Goal: Task Accomplishment & Management: Complete application form

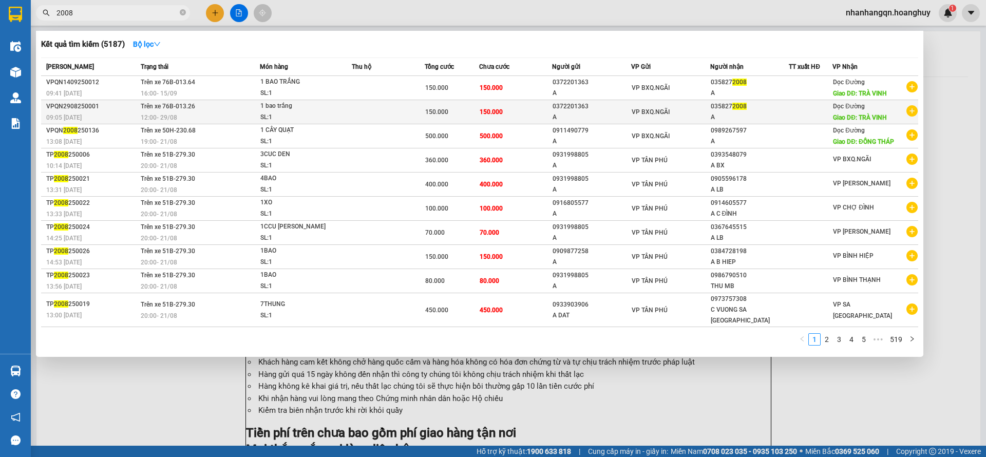
type input "2008"
click at [597, 112] on div "A" at bounding box center [591, 117] width 78 height 11
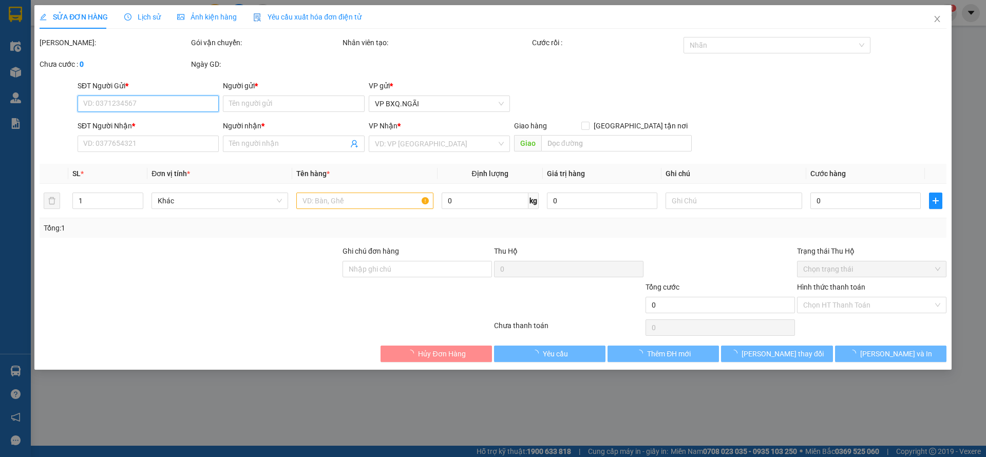
type input "0372201363"
type input "A"
type input "0358272008"
type input "A"
type input "TRÀ VINH"
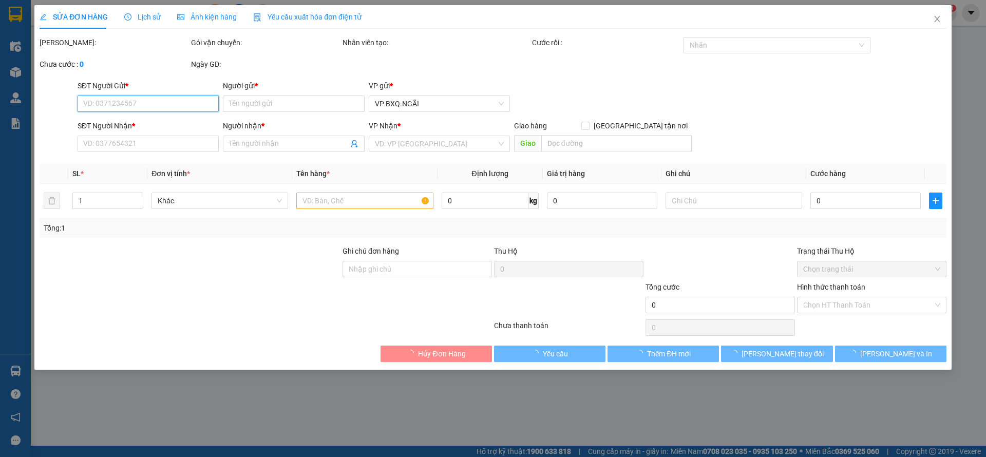
type input "150.000"
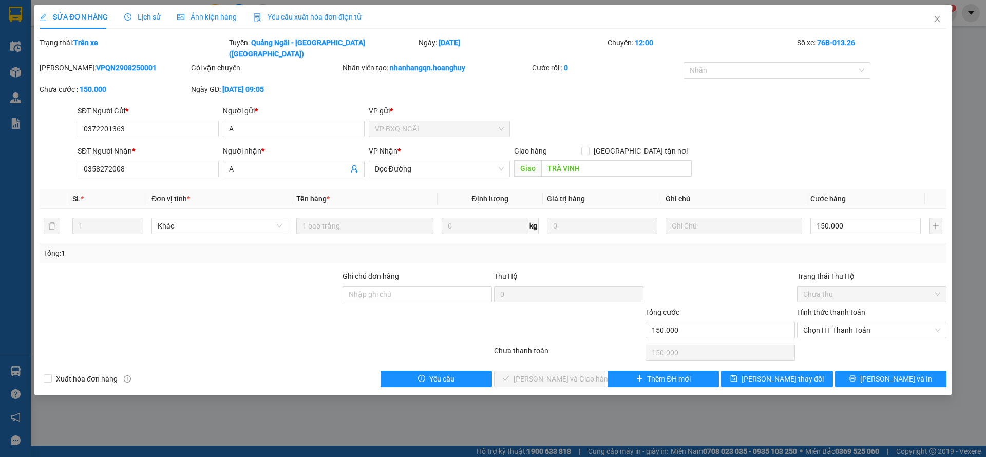
click at [669, 356] on div "Total Paid Fee 0 Total UnPaid Fee 150.000 Cash Collection Total Fee Trạng thái:…" at bounding box center [493, 212] width 907 height 350
click at [669, 373] on span "Thêm ĐH mới" at bounding box center [669, 378] width 44 height 11
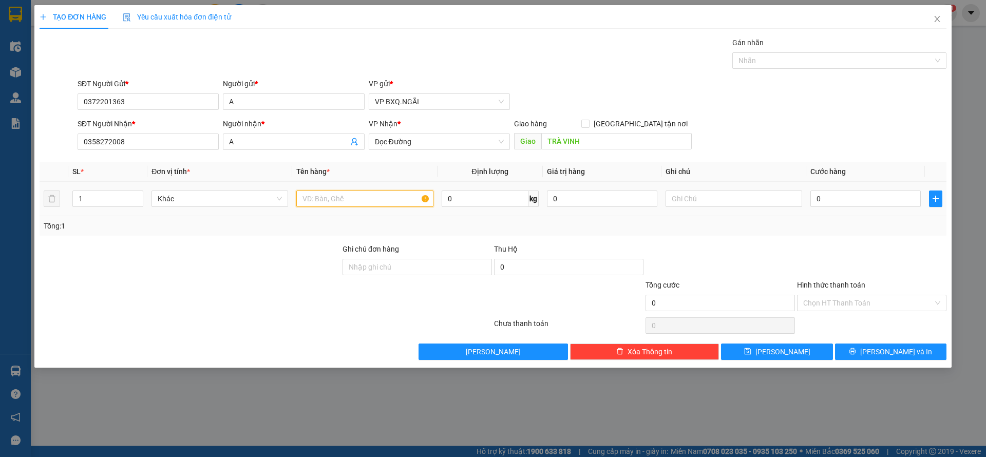
click at [345, 203] on input "text" at bounding box center [364, 198] width 137 height 16
type input "1 BAO TRẮNG"
type input "1"
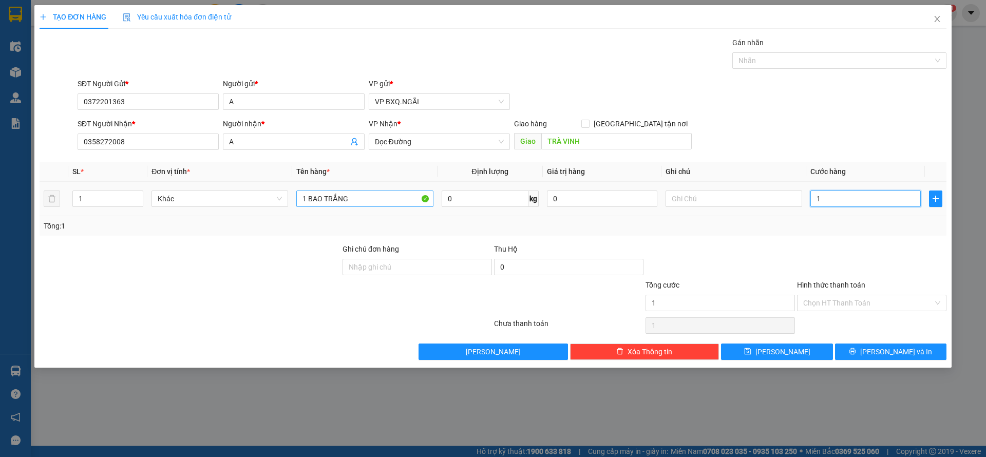
type input "15"
type input "150"
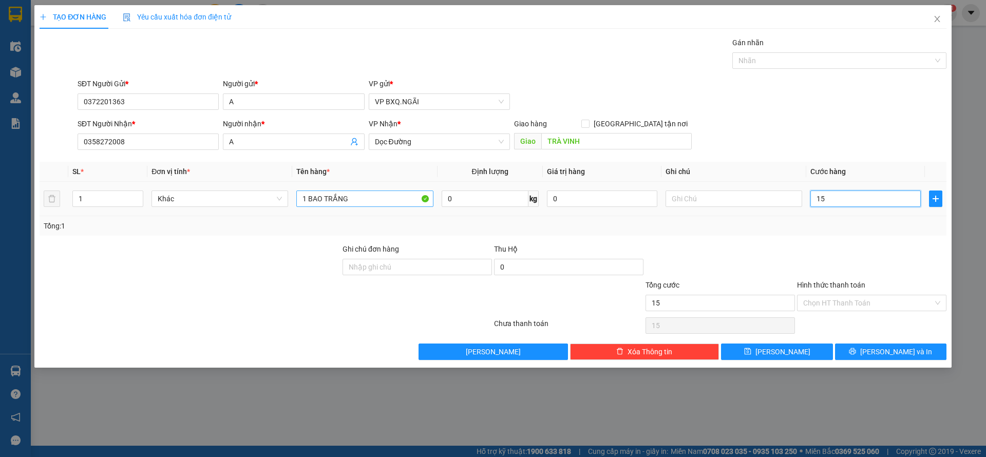
type input "150"
type input "1.500"
type input "15.000"
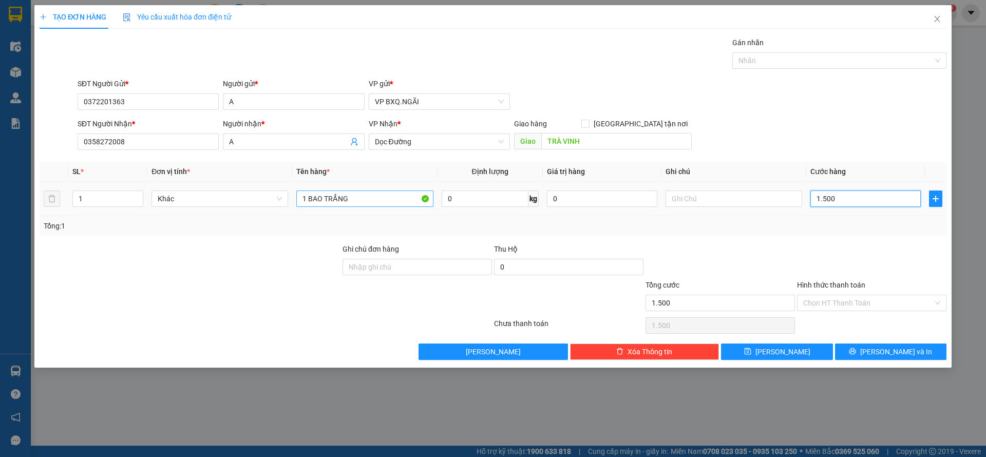
type input "15.000"
type input "150.000"
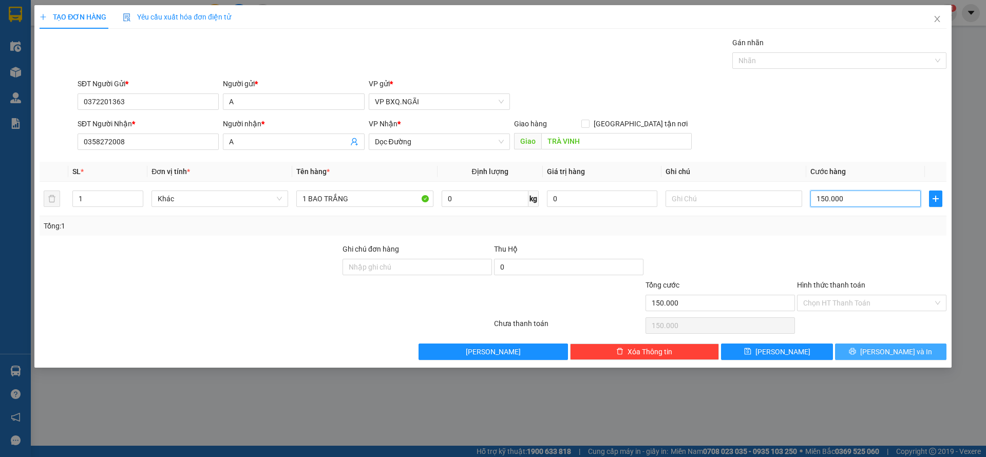
type input "150.000"
click at [869, 347] on button "[PERSON_NAME] và In" at bounding box center [890, 351] width 111 height 16
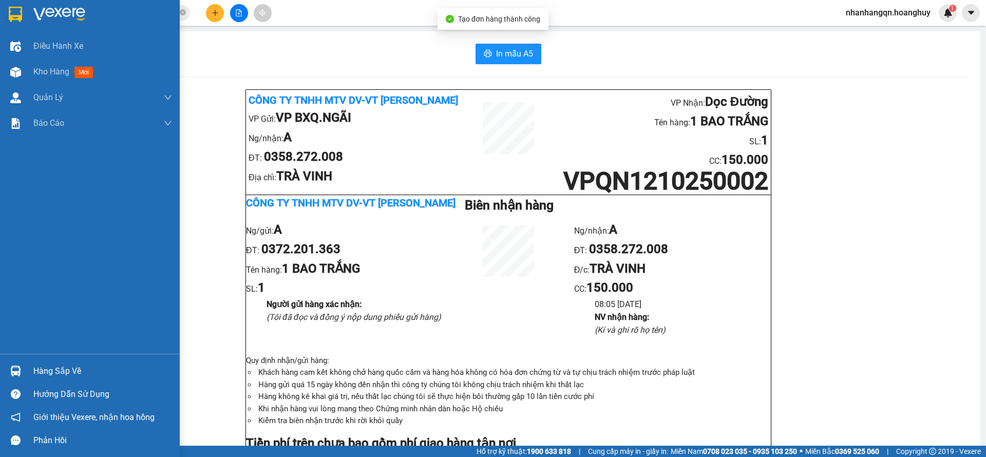
click at [31, 6] on div at bounding box center [90, 16] width 180 height 33
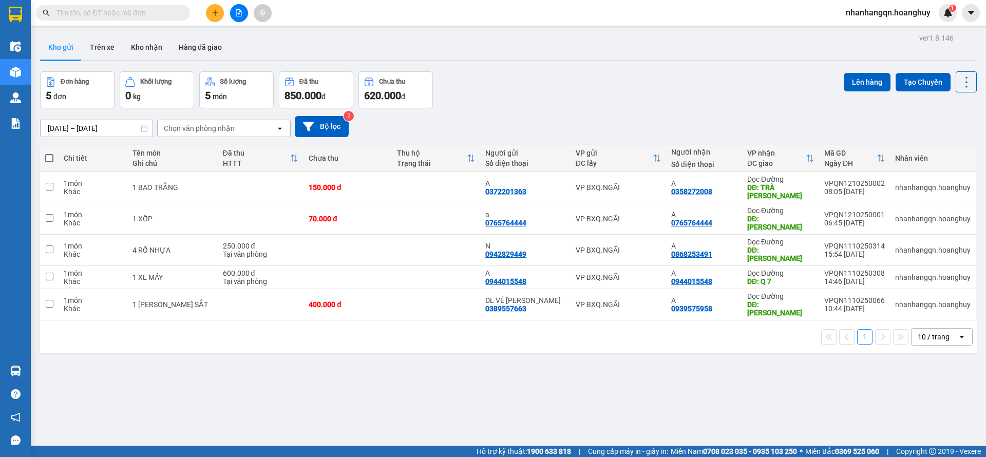
click at [116, 20] on span at bounding box center [113, 12] width 154 height 15
click at [118, 12] on input "text" at bounding box center [116, 12] width 121 height 11
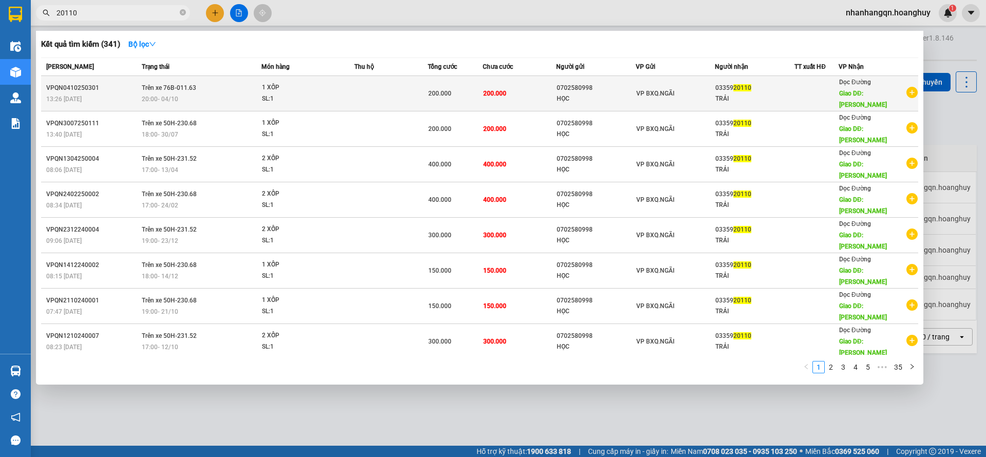
type input "20110"
click at [756, 87] on div "03359 20110" at bounding box center [754, 88] width 79 height 11
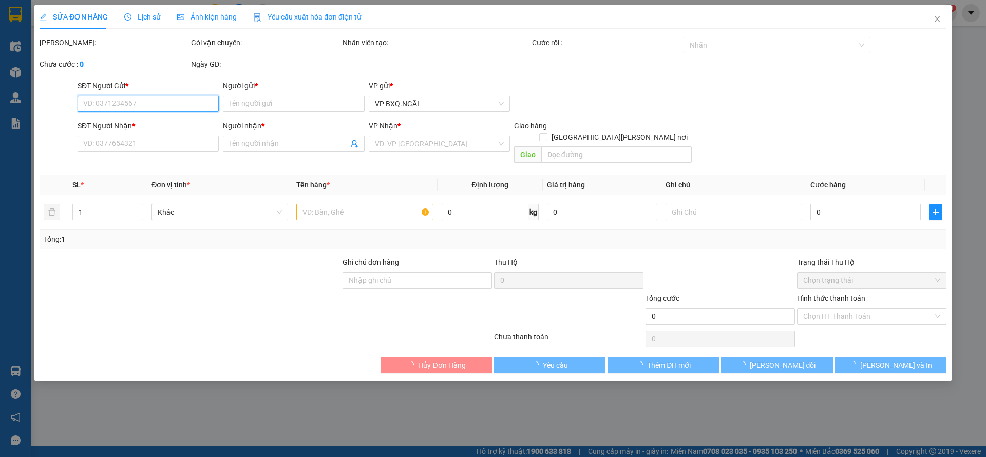
type input "0702580998"
type input "HỌC"
type input "0335920110"
type input "TRẢI"
type input "ĐỨC HÒA"
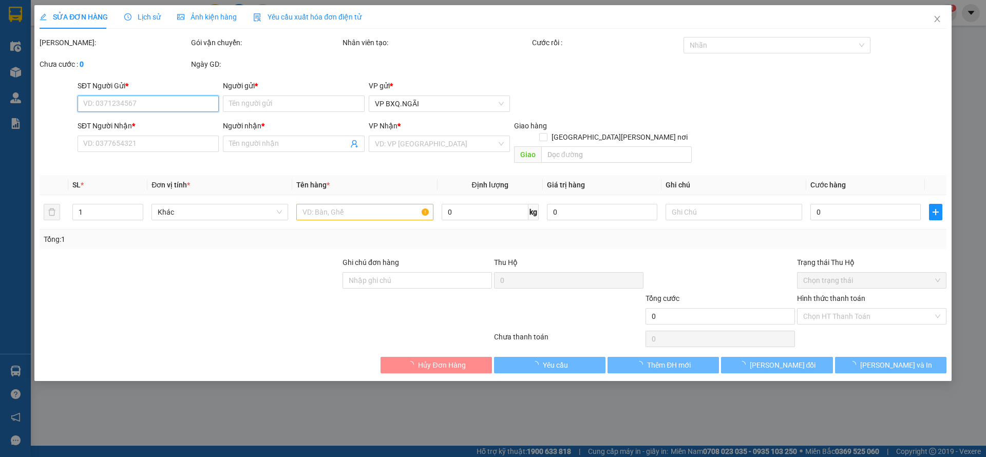
type input "200.000"
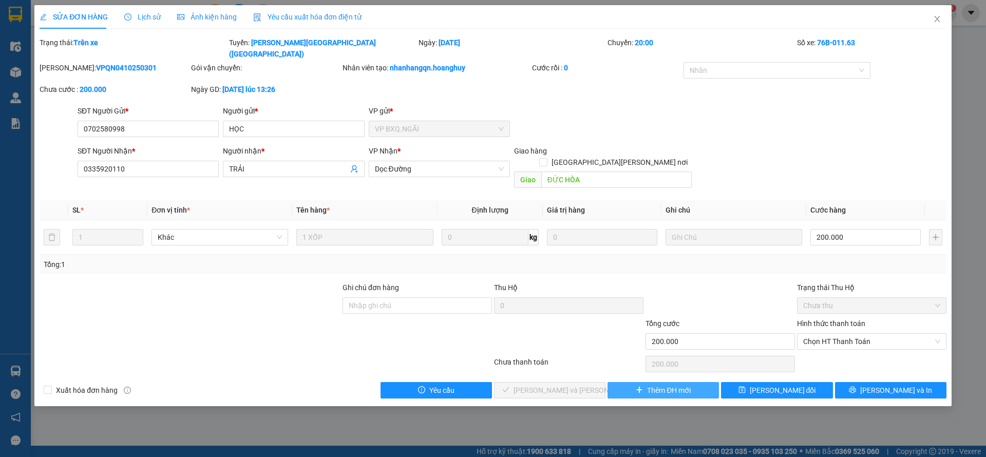
click at [707, 382] on button "Thêm ĐH mới" at bounding box center [662, 390] width 111 height 16
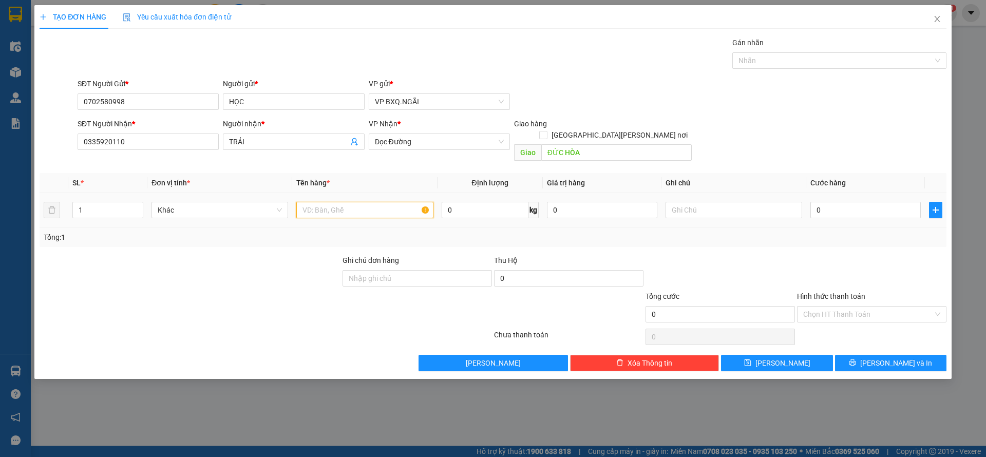
click at [361, 202] on input "text" at bounding box center [364, 210] width 137 height 16
type input "1 BAO GẠO"
type input "1"
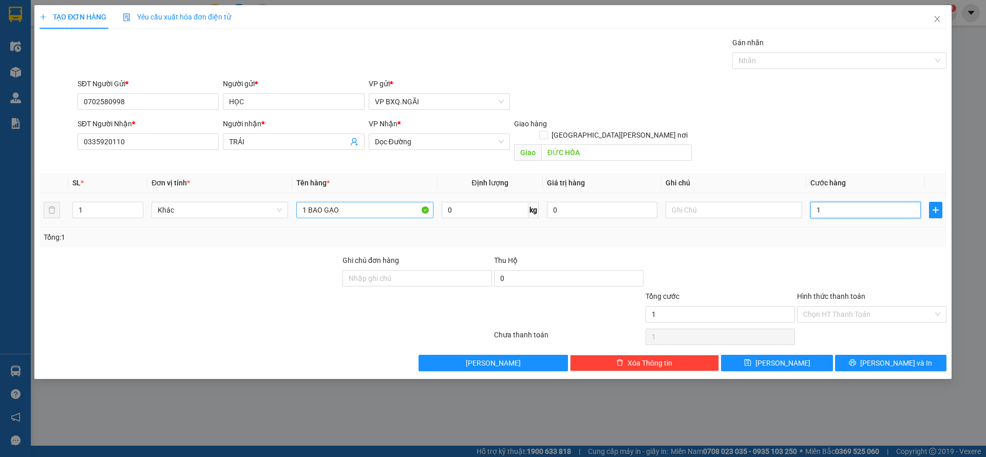
type input "12"
type input "120"
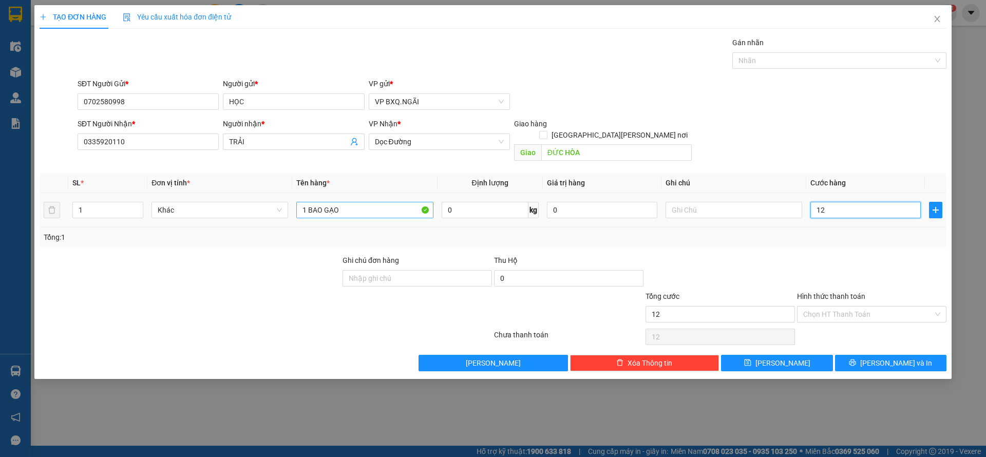
type input "120"
type input "1.200"
type input "12.000"
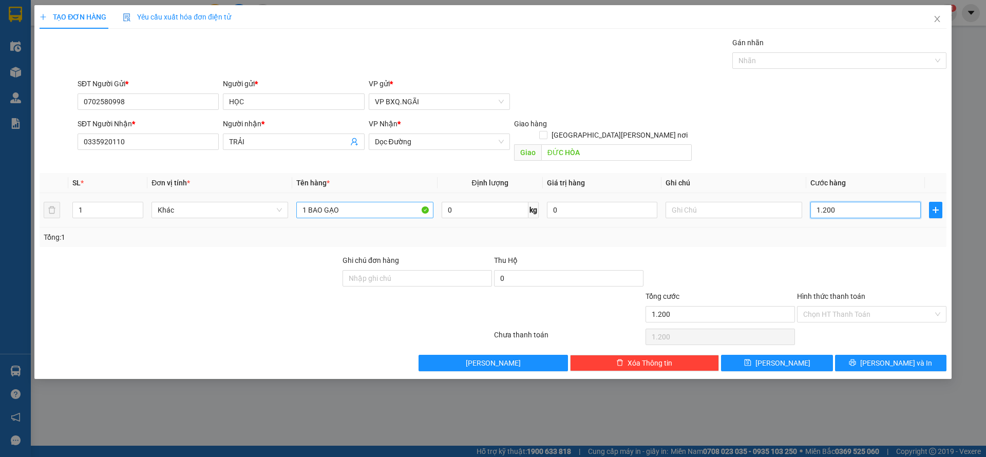
type input "12.000"
type input "120.000"
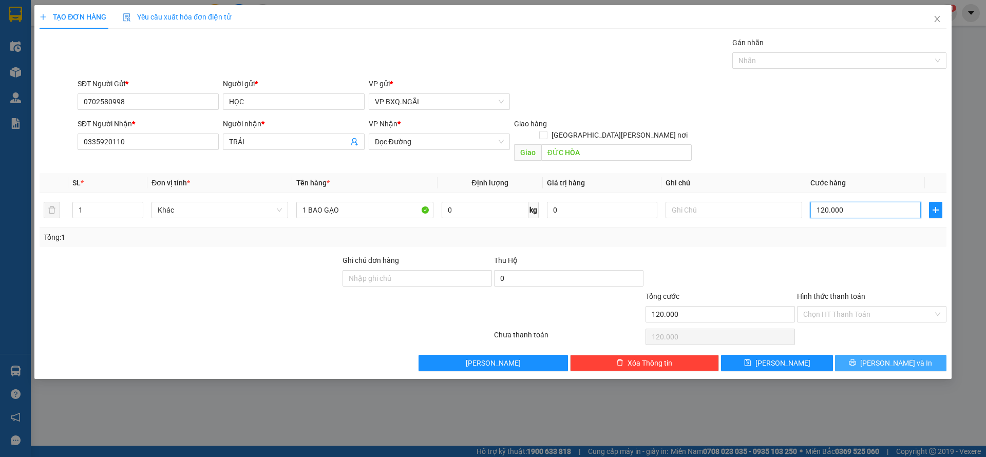
type input "120.000"
click at [868, 355] on button "[PERSON_NAME] và In" at bounding box center [890, 363] width 111 height 16
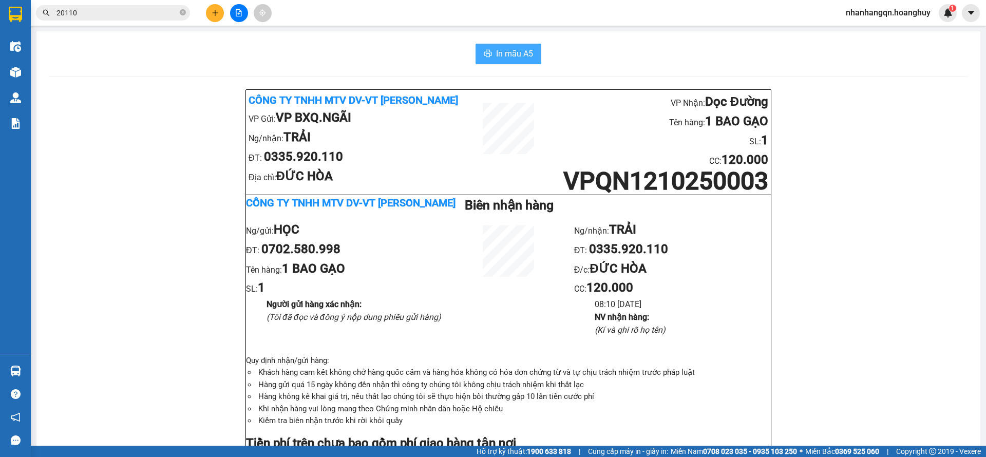
click at [516, 51] on span "In mẫu A5" at bounding box center [514, 53] width 37 height 13
click at [241, 20] on button at bounding box center [239, 13] width 18 height 18
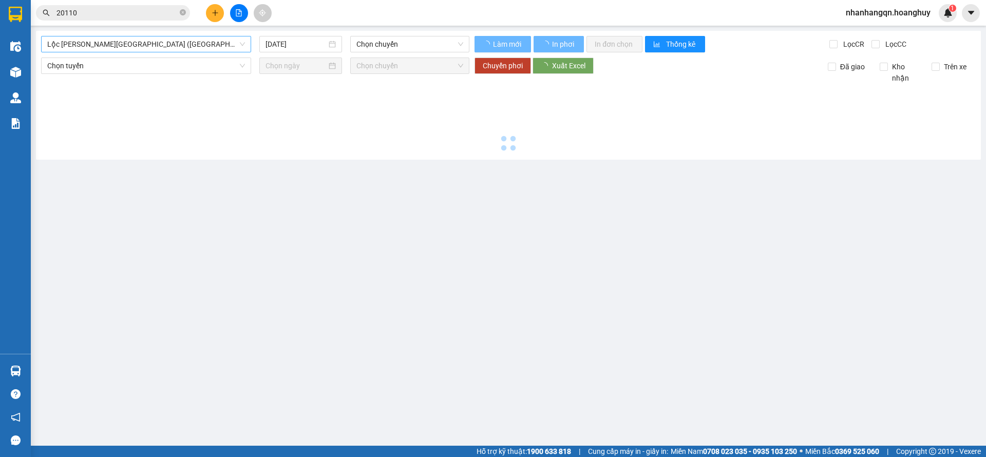
click at [153, 38] on span "Lộc [PERSON_NAME][GEOGRAPHIC_DATA] ([GEOGRAPHIC_DATA])" at bounding box center [146, 43] width 198 height 15
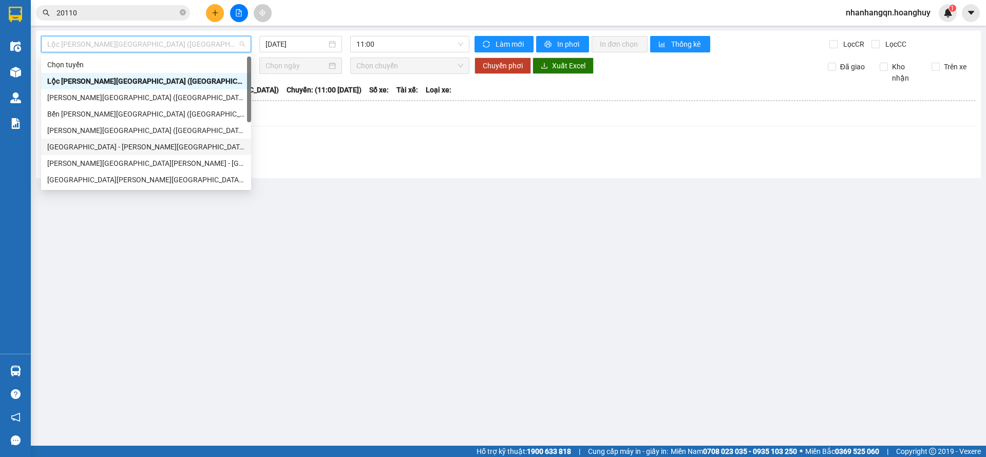
click at [112, 146] on div "[GEOGRAPHIC_DATA] - [PERSON_NAME][GEOGRAPHIC_DATA][PERSON_NAME] ([GEOGRAPHIC_DA…" at bounding box center [146, 146] width 198 height 11
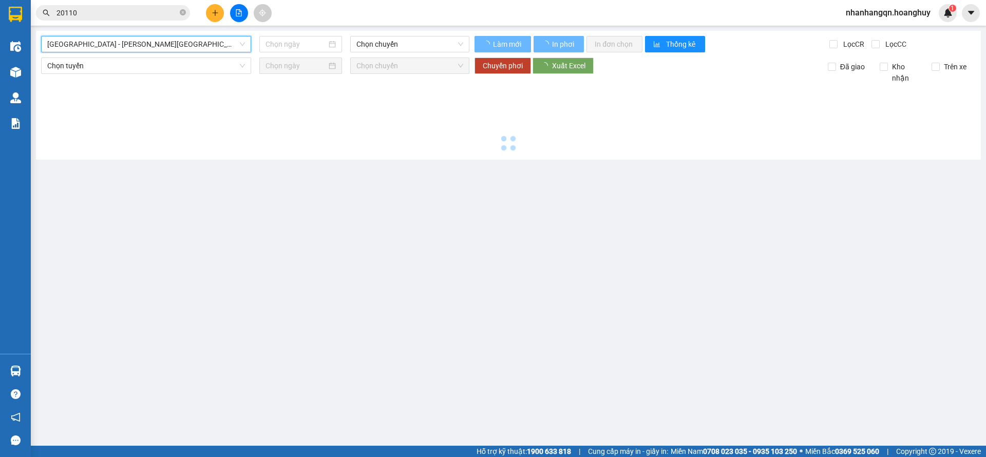
type input "[DATE]"
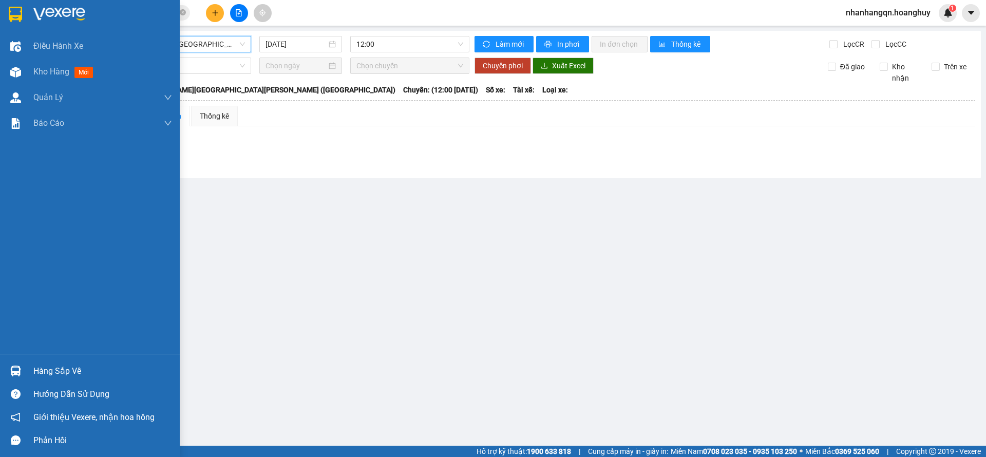
click at [15, 14] on img at bounding box center [15, 14] width 13 height 15
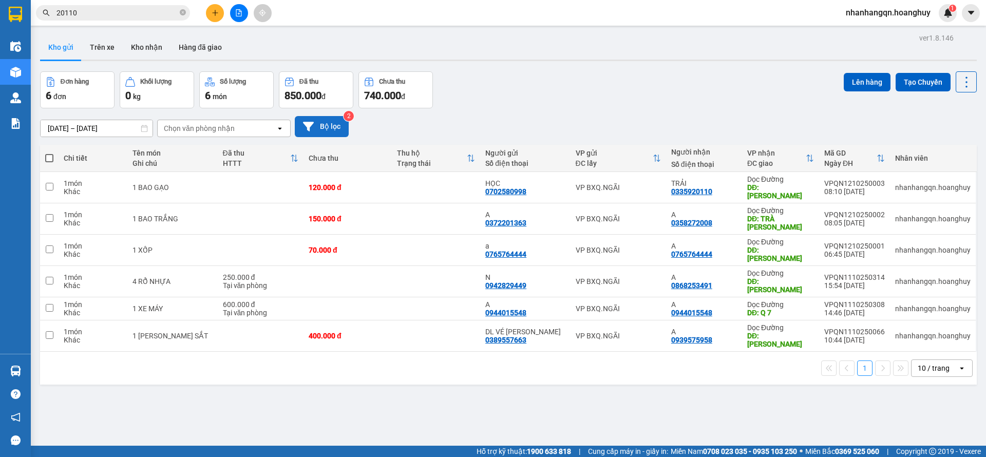
click at [320, 123] on button "Bộ lọc" at bounding box center [322, 126] width 54 height 21
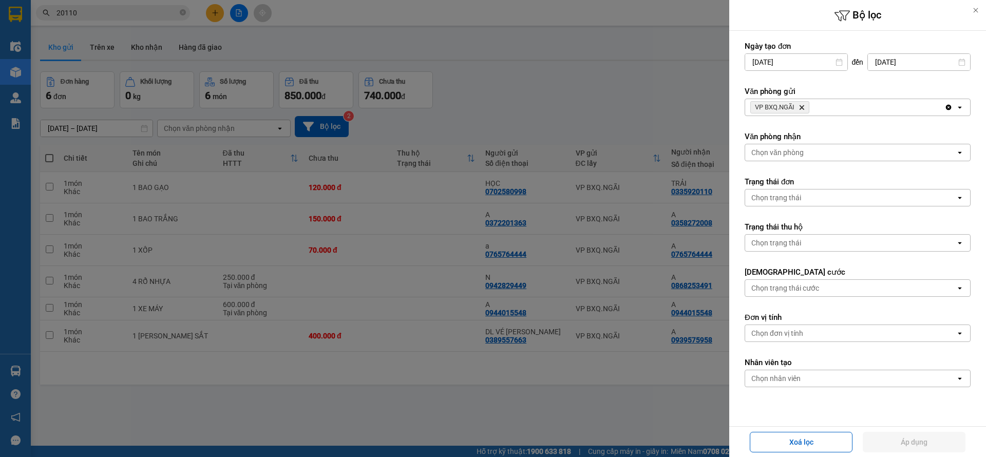
click at [794, 106] on span "VP BXQ.NGÃI" at bounding box center [775, 107] width 40 height 8
click at [801, 105] on icon "Delete" at bounding box center [801, 107] width 6 height 6
click at [801, 105] on div "Chọn văn phòng" at bounding box center [777, 107] width 52 height 10
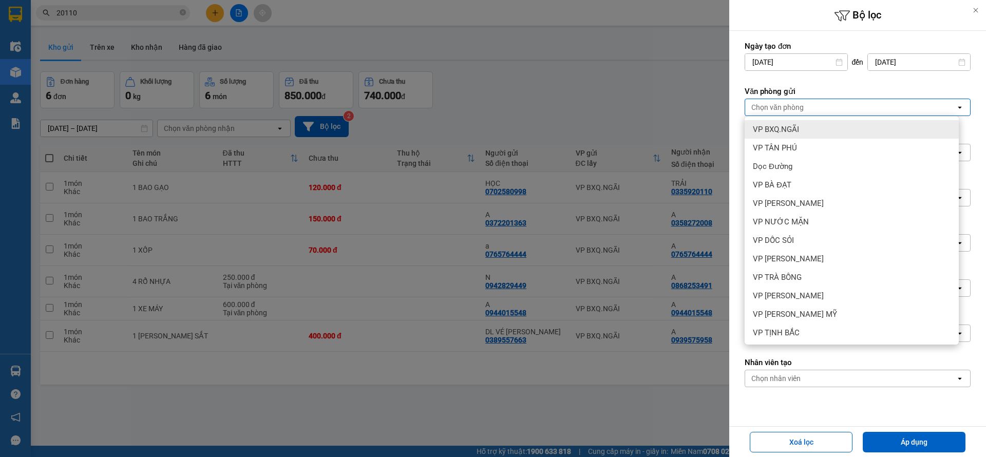
click at [787, 134] on div "VP BXQ.NGÃI" at bounding box center [851, 129] width 214 height 18
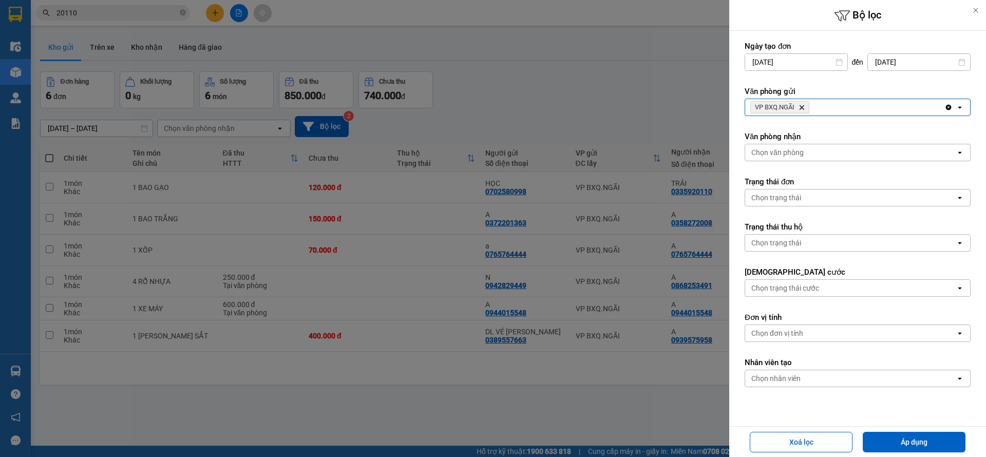
click at [804, 108] on icon "Delete" at bounding box center [801, 107] width 6 height 6
click at [804, 108] on div "Chọn văn phòng" at bounding box center [850, 107] width 210 height 16
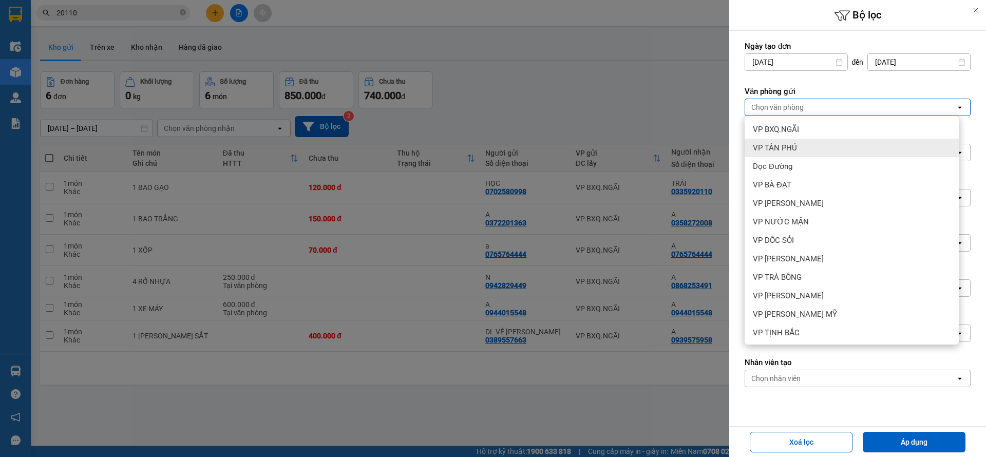
click at [799, 152] on div "VP TÂN PHÚ" at bounding box center [851, 148] width 214 height 18
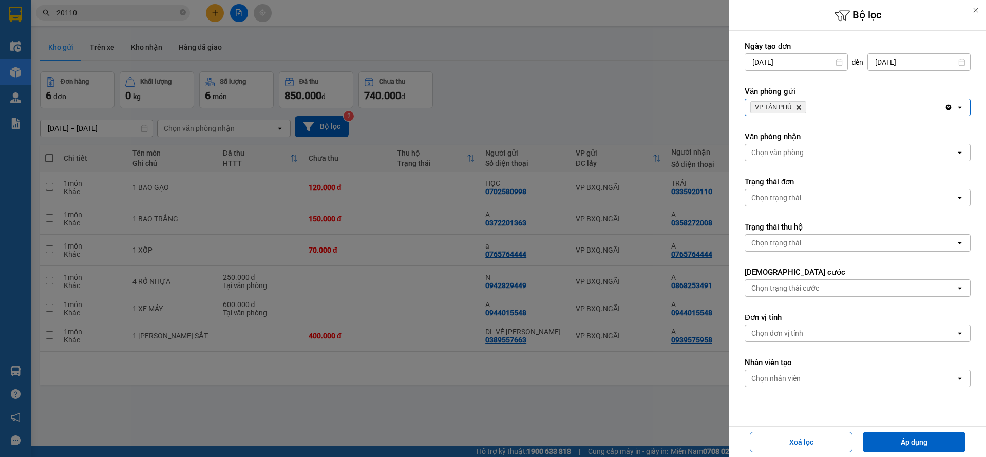
click at [778, 204] on div "Chọn trạng thái" at bounding box center [850, 197] width 210 height 16
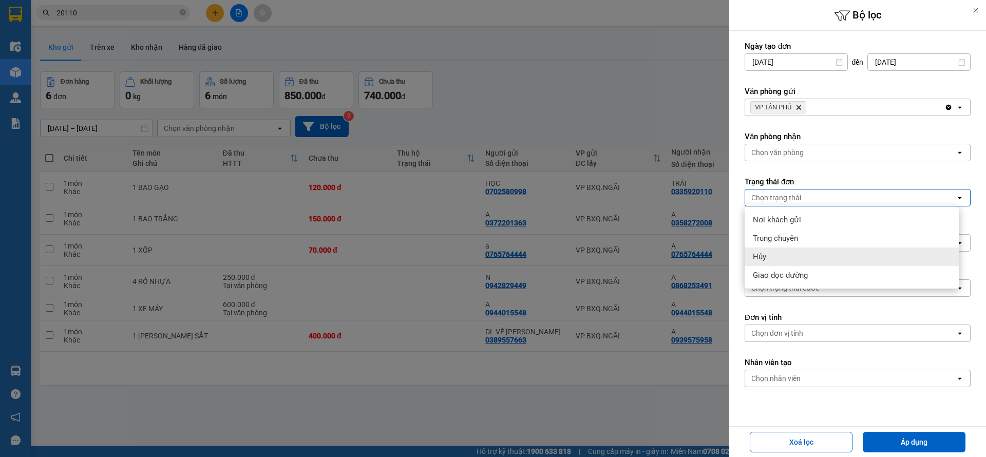
click at [780, 258] on div "Hủy" at bounding box center [851, 256] width 214 height 18
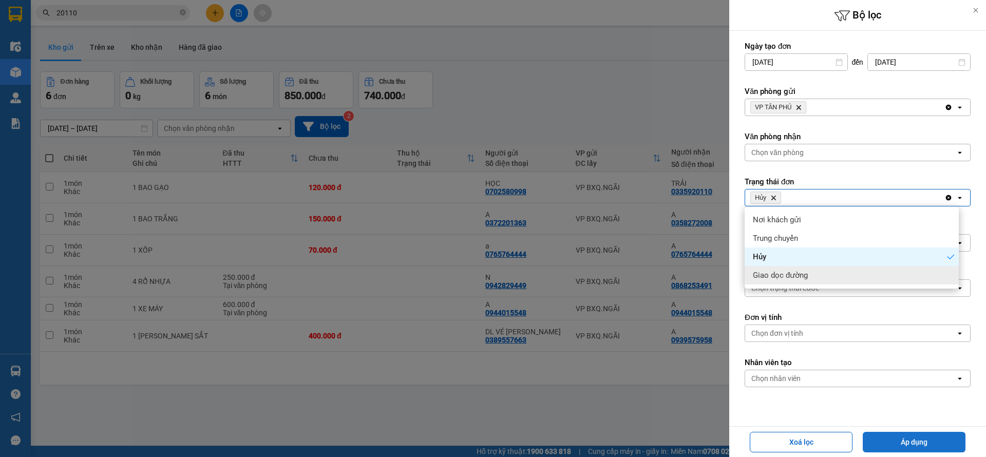
click at [906, 446] on button "Áp dụng" at bounding box center [913, 442] width 103 height 21
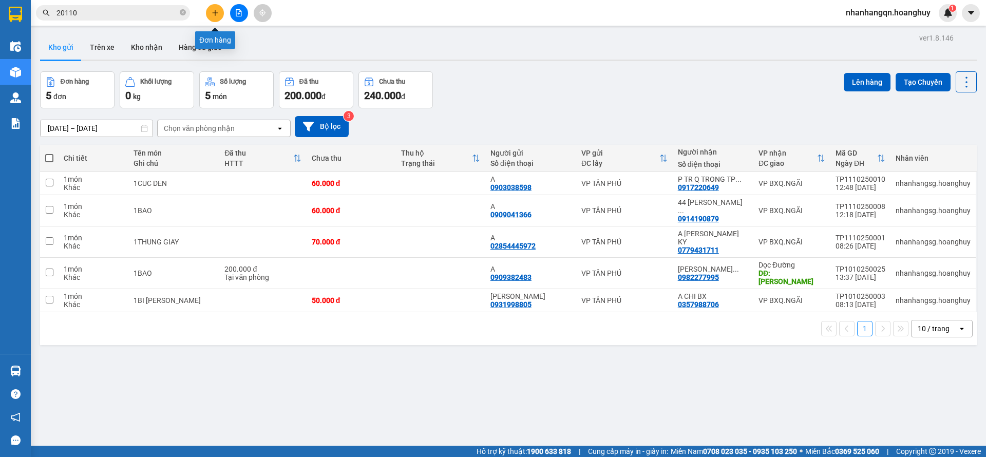
click at [216, 14] on icon "plus" at bounding box center [215, 12] width 7 height 7
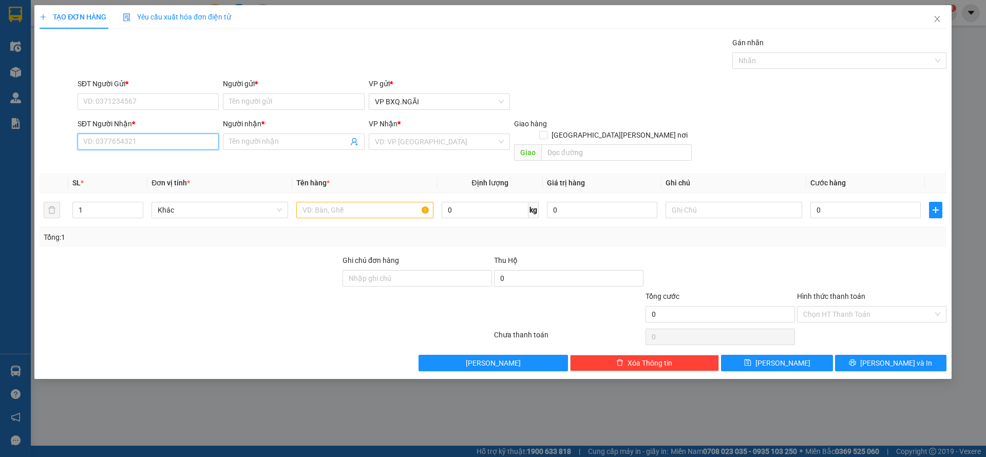
click at [142, 133] on input "SĐT Người Nhận *" at bounding box center [148, 141] width 141 height 16
click at [132, 146] on input "SĐT Người Nhận *" at bounding box center [148, 141] width 141 height 16
type input "0369440427"
click at [265, 142] on input "Người nhận *" at bounding box center [288, 141] width 119 height 11
type input "A"
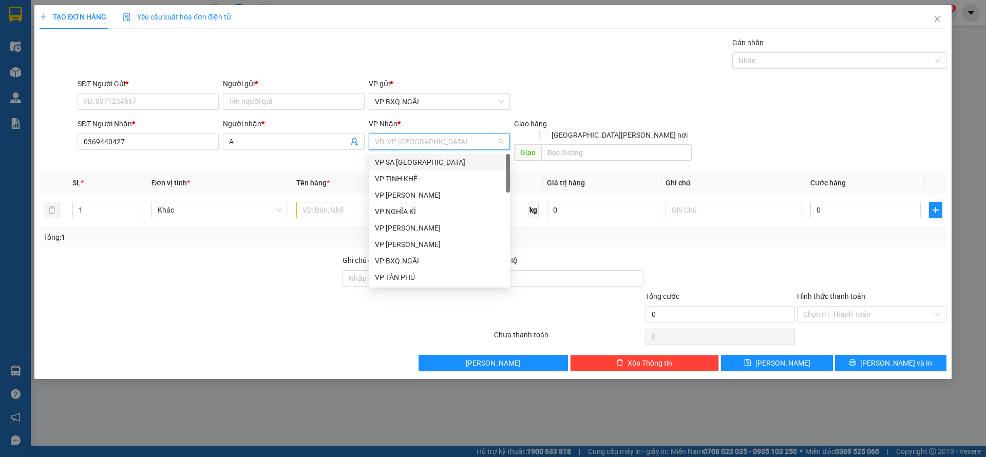
type input "D"
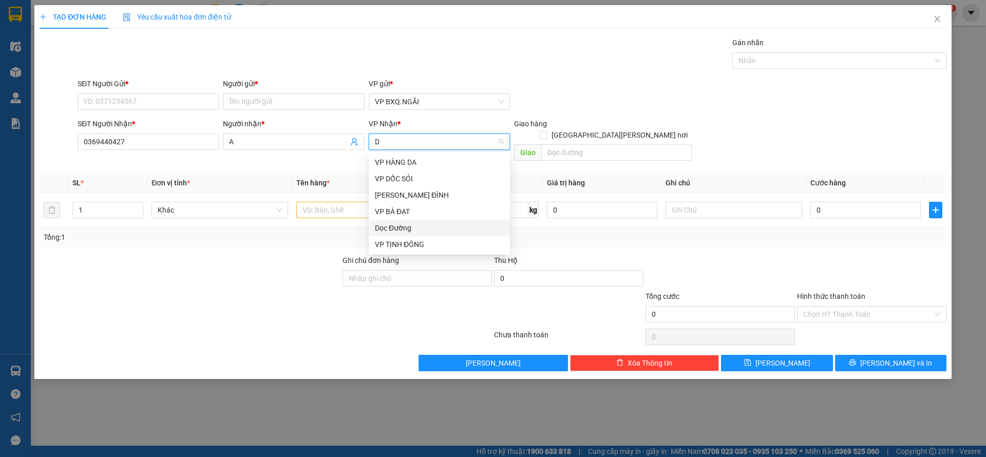
click at [419, 228] on div "Dọc Đường" at bounding box center [439, 227] width 129 height 11
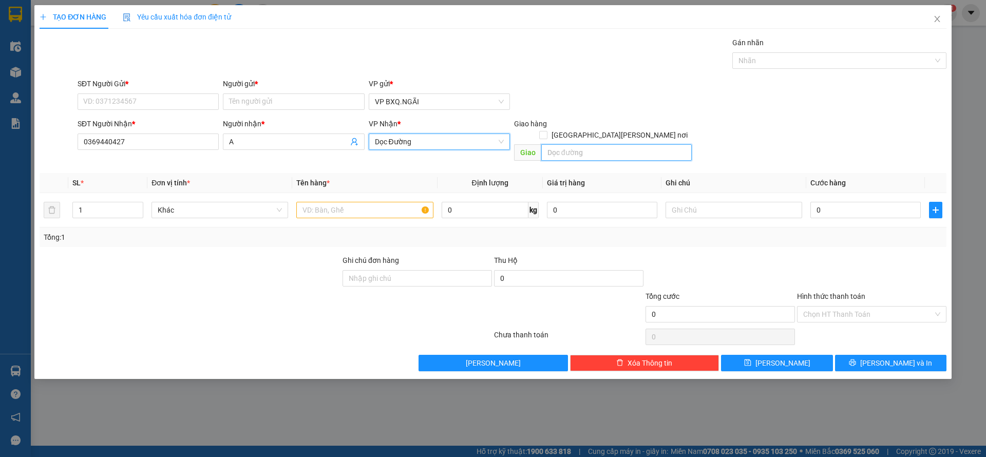
click at [573, 144] on input "text" at bounding box center [616, 152] width 150 height 16
type input "Q 7"
click at [354, 203] on input "text" at bounding box center [364, 210] width 137 height 16
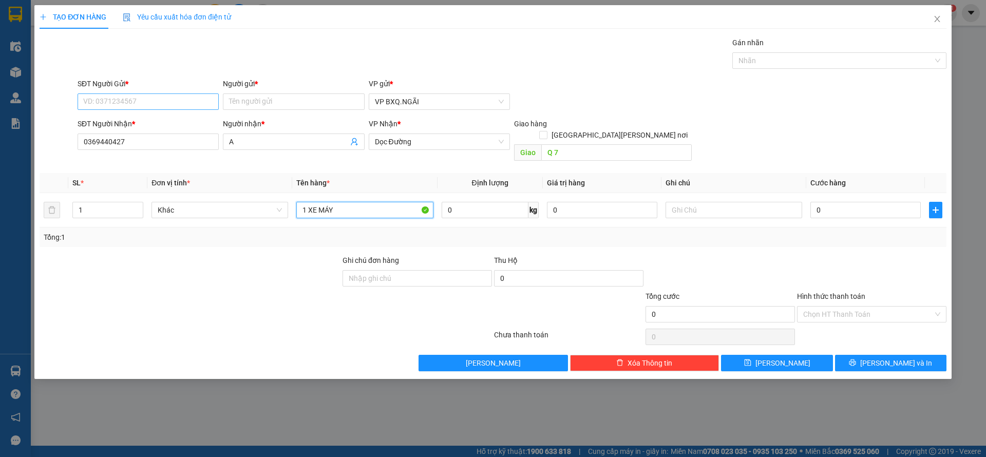
type input "1 XE MÁY"
click at [118, 100] on input "SĐT Người Gửi *" at bounding box center [148, 101] width 141 height 16
type input "0702438748"
drag, startPoint x: 282, startPoint y: 98, endPoint x: 270, endPoint y: 112, distance: 18.9
click at [282, 101] on input "Người gửi *" at bounding box center [293, 101] width 141 height 16
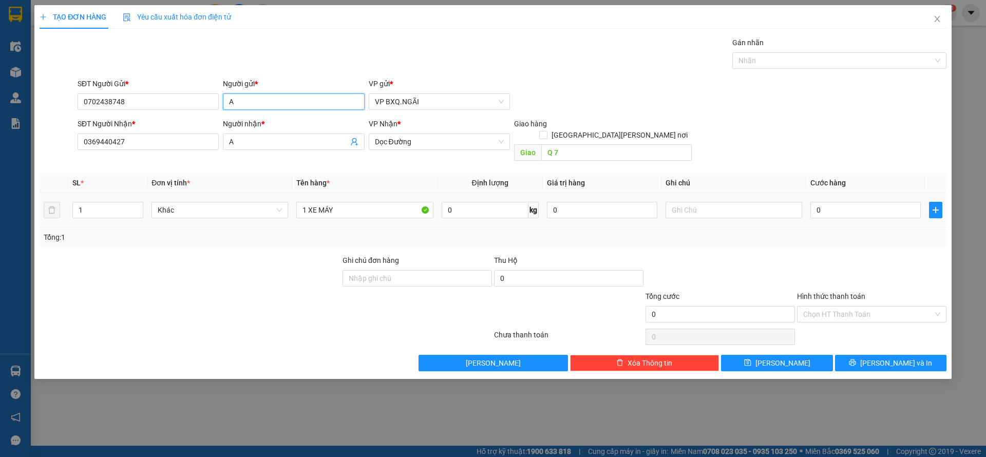
type input "A"
click at [827, 209] on td "0" at bounding box center [865, 210] width 119 height 34
click at [824, 202] on input "0" at bounding box center [865, 210] width 110 height 16
type input "5"
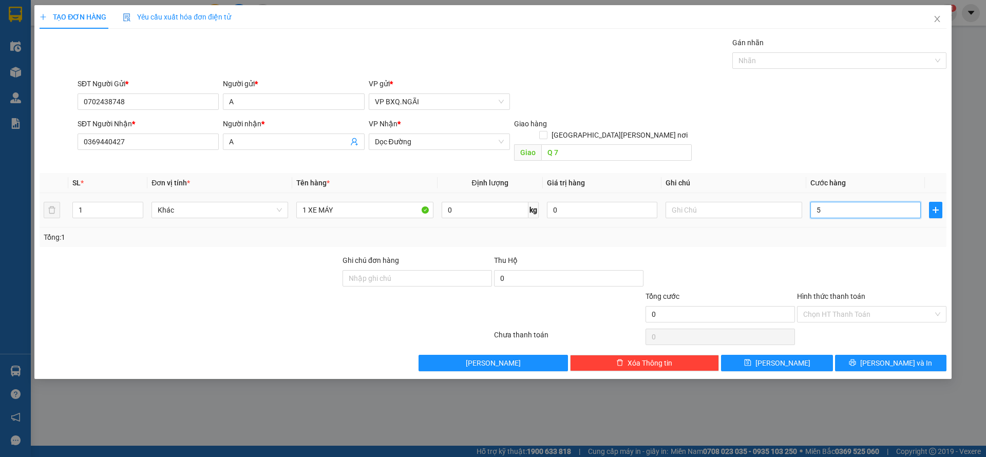
type input "5"
type input "50"
type input "500"
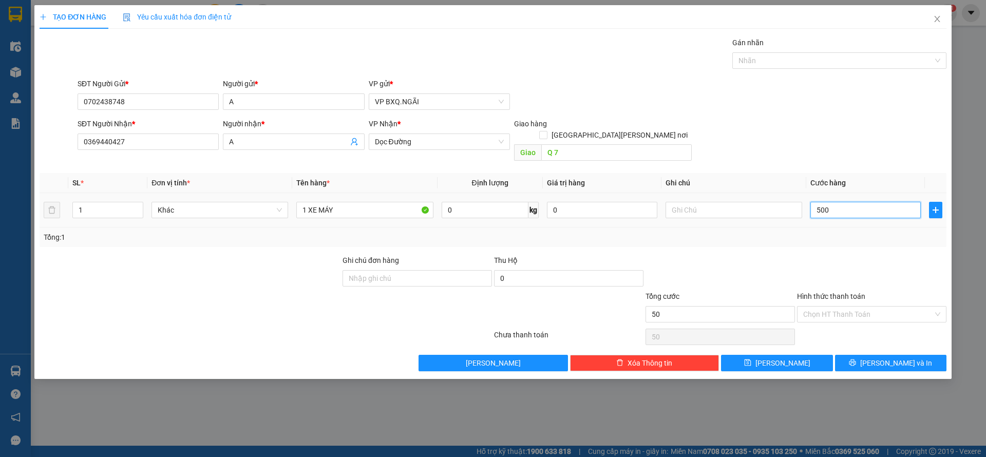
type input "500"
type input "5.000"
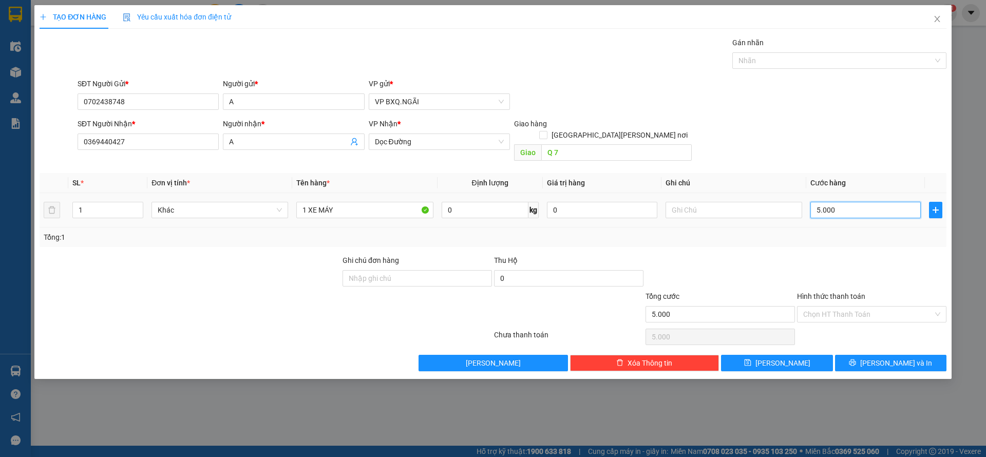
type input "50.000"
type input "500.000"
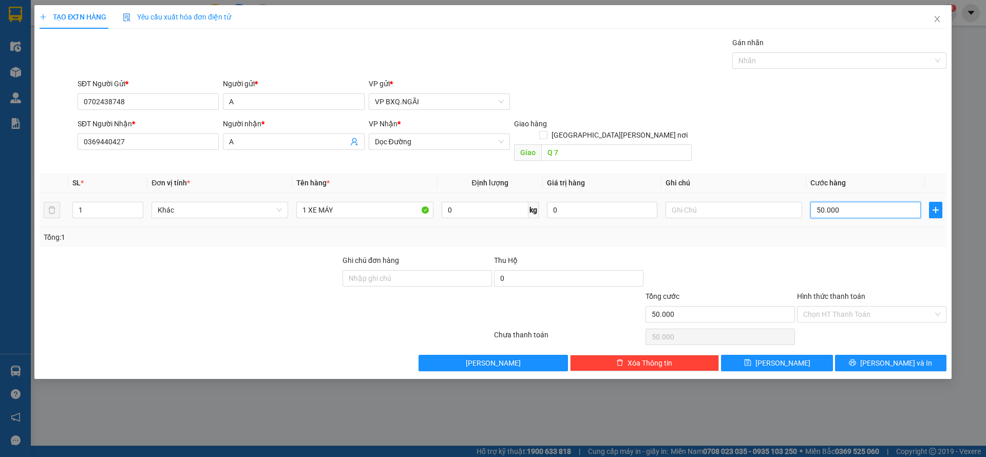
type input "500.000"
click at [891, 306] on input "Hình thức thanh toán" at bounding box center [868, 313] width 130 height 15
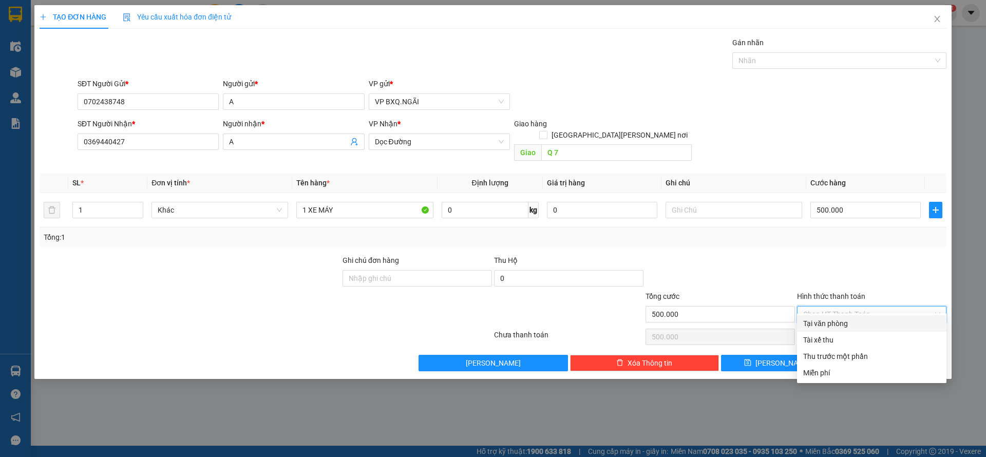
click at [854, 325] on div "Tại văn phòng" at bounding box center [871, 323] width 137 height 11
type input "0"
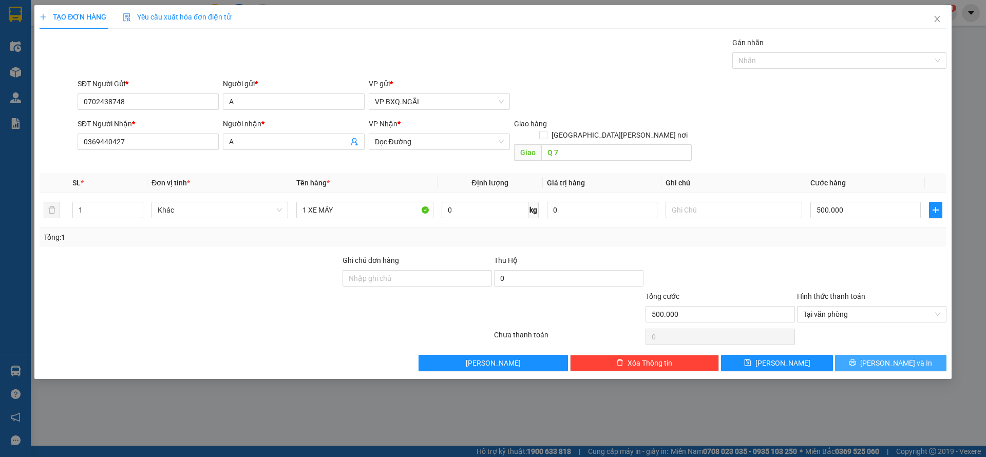
click at [888, 357] on span "[PERSON_NAME] và In" at bounding box center [896, 362] width 72 height 11
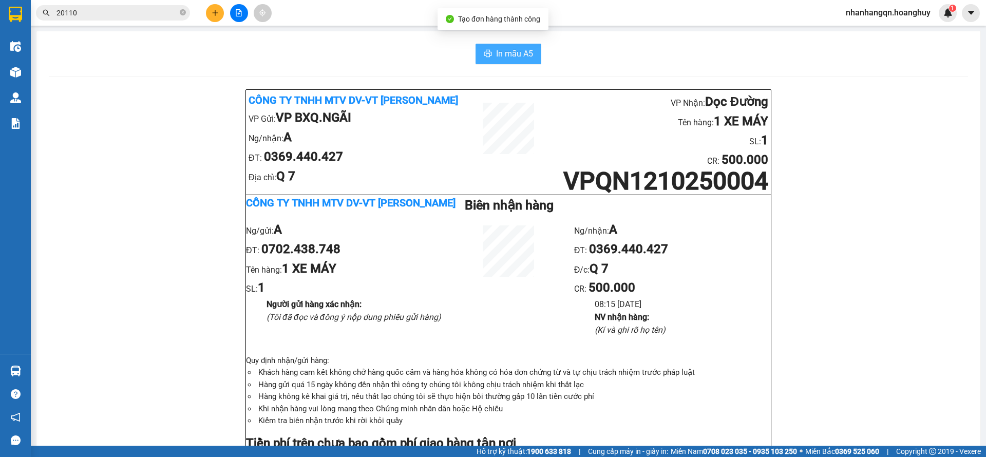
click at [512, 62] on button "In mẫu A5" at bounding box center [508, 54] width 66 height 21
click at [185, 13] on icon "close-circle" at bounding box center [183, 12] width 6 height 6
click at [509, 55] on span "In mẫu A5" at bounding box center [514, 53] width 37 height 13
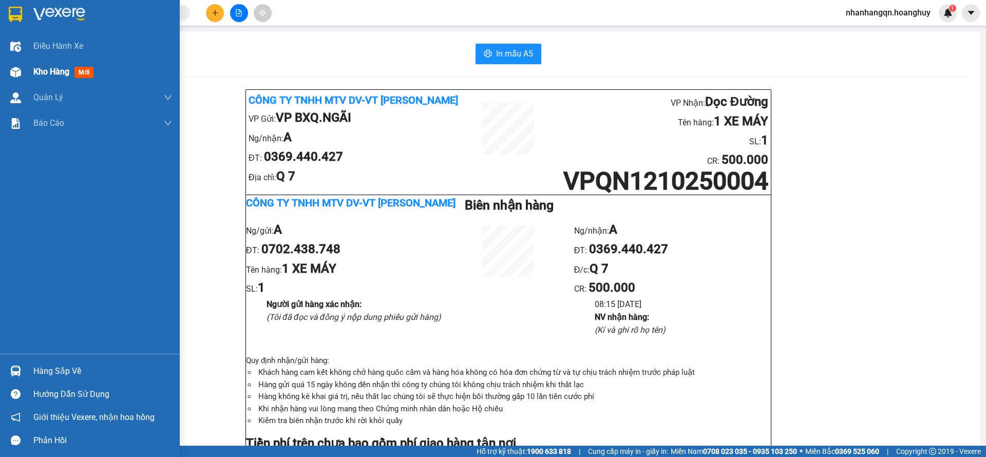
drag, startPoint x: 12, startPoint y: 13, endPoint x: 128, endPoint y: 63, distance: 125.6
click at [13, 13] on img at bounding box center [15, 14] width 13 height 15
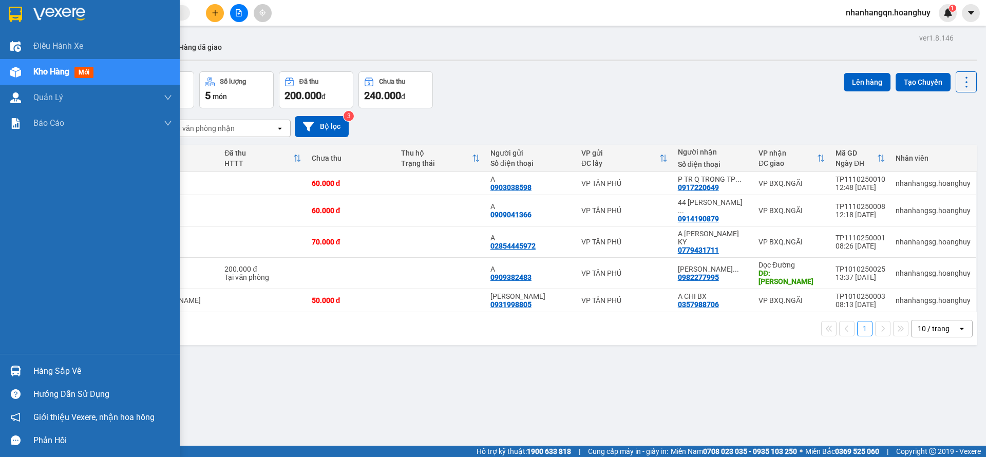
click at [18, 16] on img at bounding box center [15, 14] width 13 height 15
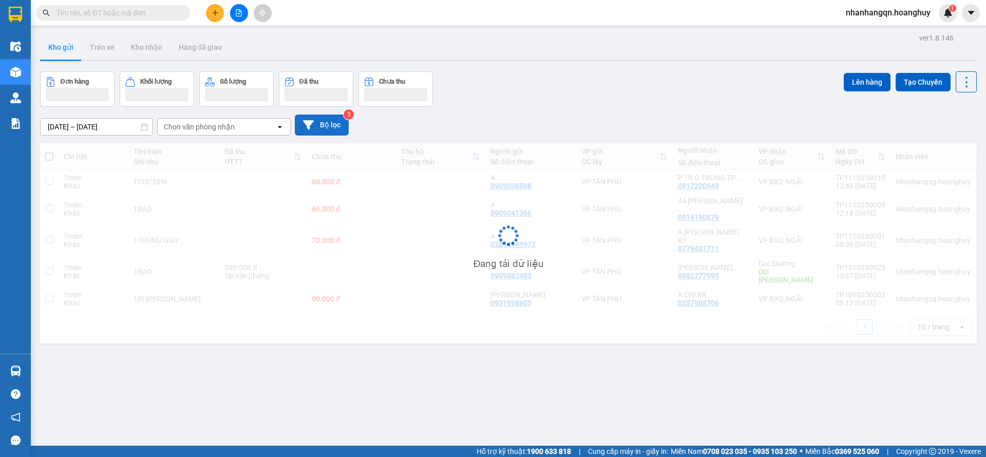
click at [330, 115] on button "Bộ lọc" at bounding box center [322, 124] width 54 height 21
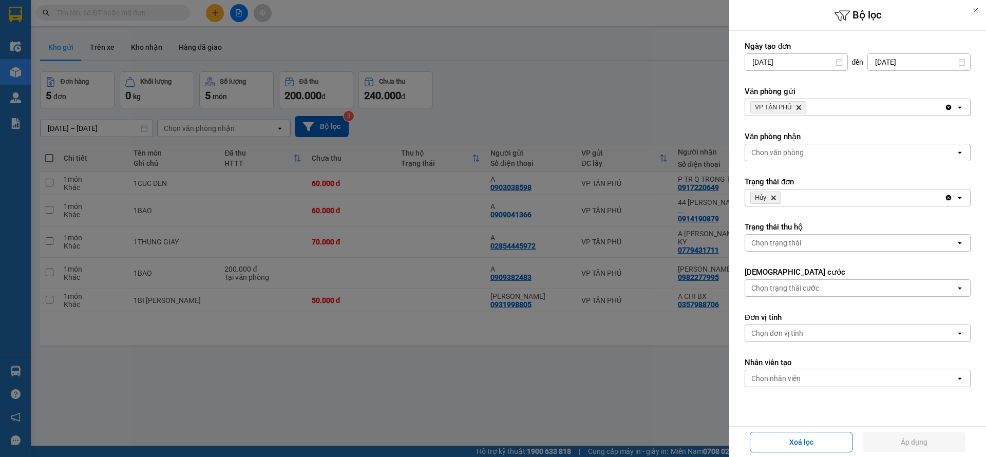
click at [775, 196] on icon "Delete" at bounding box center [773, 198] width 6 height 6
click at [803, 105] on span "VP [PERSON_NAME] Delete" at bounding box center [778, 107] width 56 height 12
click at [801, 109] on icon "VP TÂN PHÚ, close by backspace" at bounding box center [798, 107] width 5 height 5
click at [801, 109] on div "Chọn văn phòng" at bounding box center [777, 107] width 52 height 10
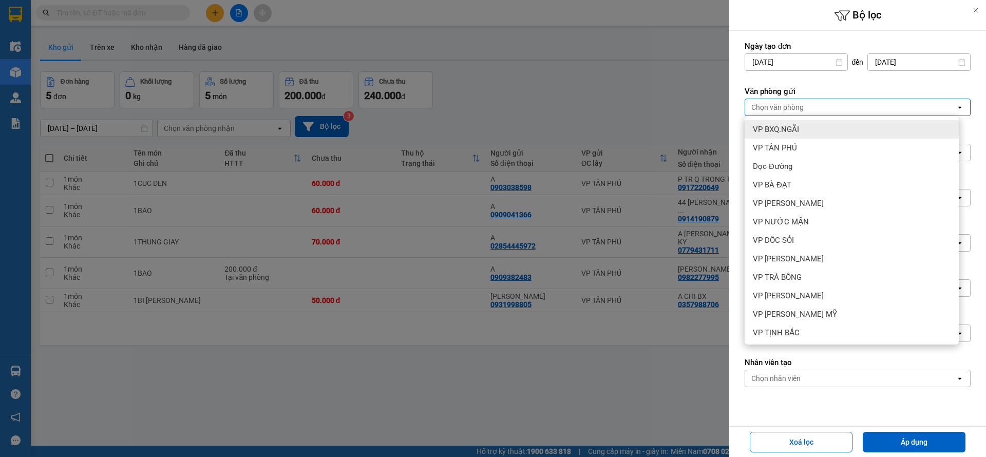
click at [800, 136] on div "VP BXQ.NGÃI" at bounding box center [851, 129] width 214 height 18
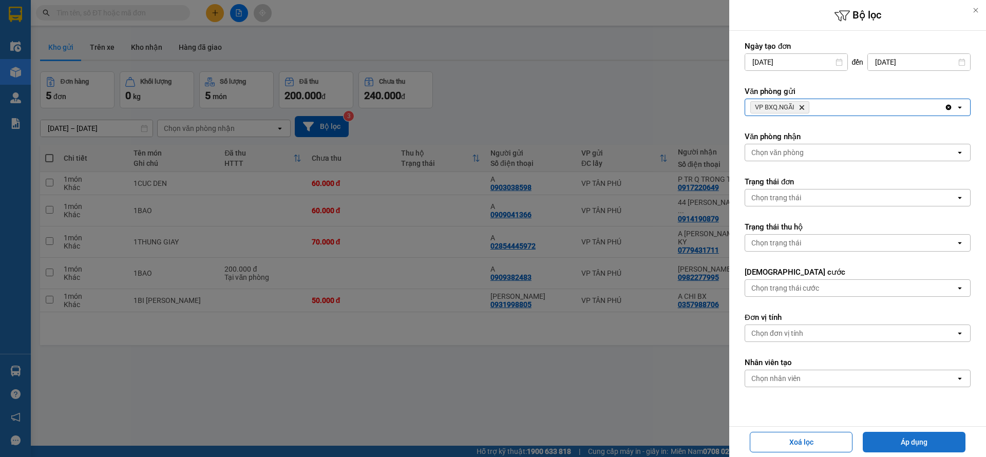
click at [920, 432] on div "Xoá lọc Áp [PERSON_NAME]" at bounding box center [857, 441] width 257 height 31
click at [920, 432] on button "Áp dụng" at bounding box center [913, 442] width 103 height 21
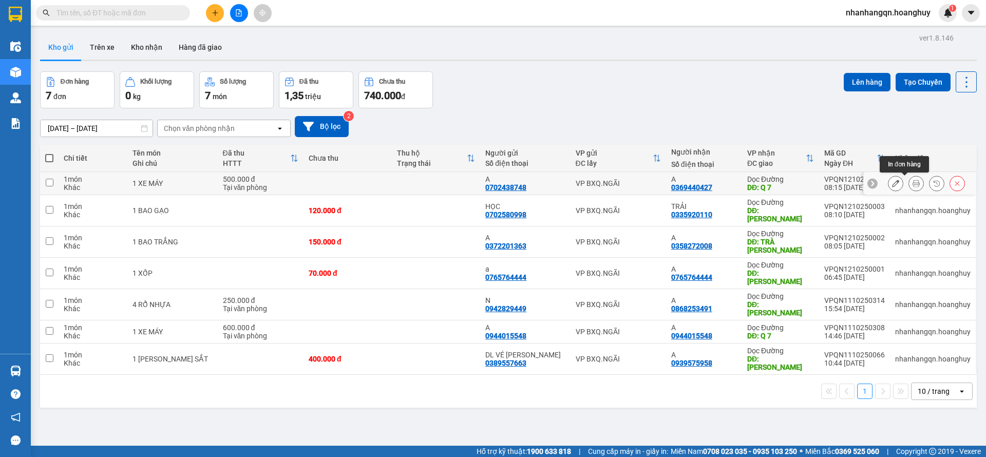
click at [912, 181] on icon at bounding box center [915, 183] width 7 height 7
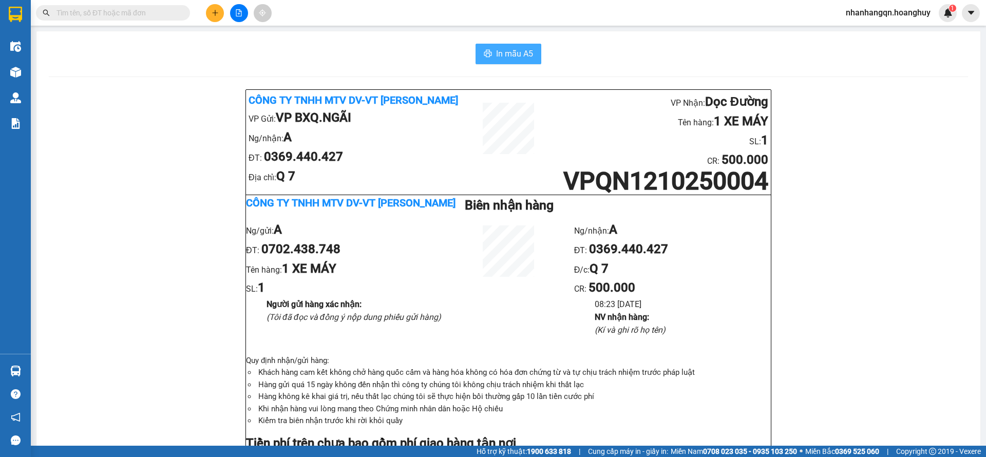
click at [505, 53] on span "In mẫu A5" at bounding box center [514, 53] width 37 height 13
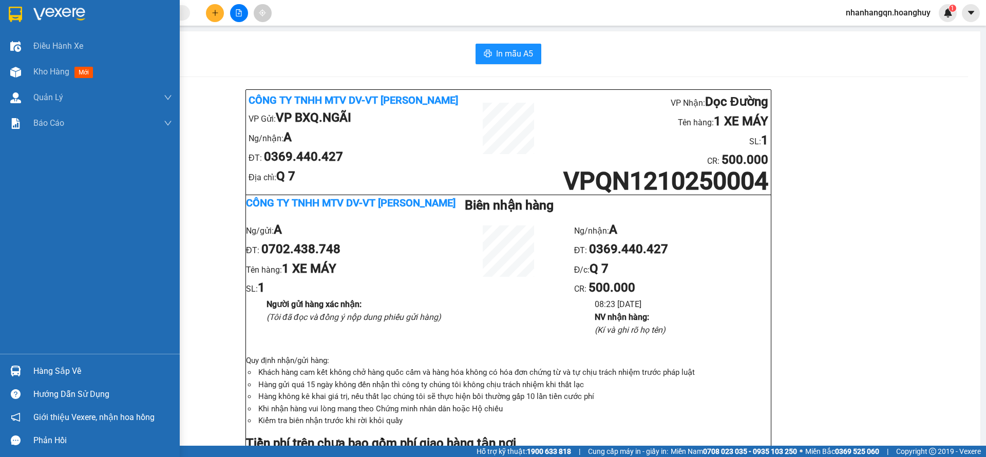
drag, startPoint x: 23, startPoint y: 7, endPoint x: 32, endPoint y: 24, distance: 19.3
click at [23, 7] on div at bounding box center [16, 14] width 18 height 18
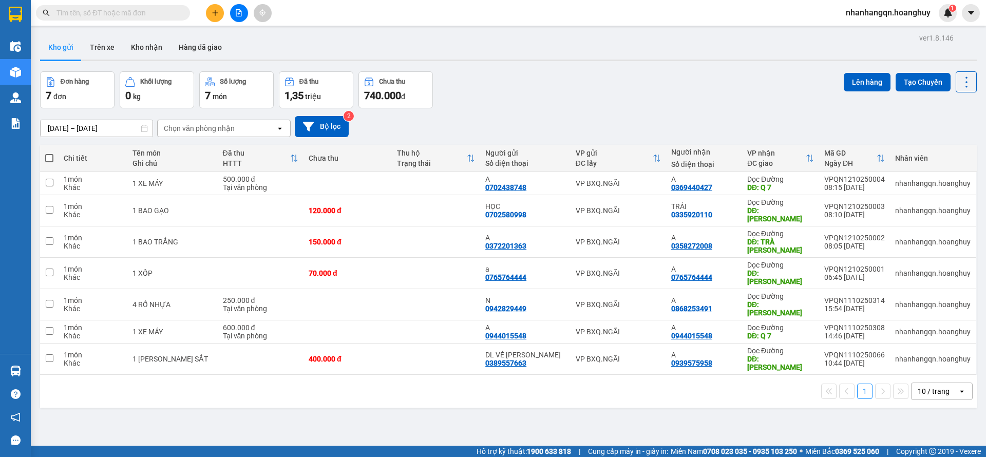
click at [133, 18] on span at bounding box center [113, 12] width 154 height 15
click at [127, 16] on input "text" at bounding box center [116, 12] width 121 height 11
click at [161, 11] on input "text" at bounding box center [116, 12] width 121 height 11
drag, startPoint x: 83, startPoint y: 21, endPoint x: 83, endPoint y: 14, distance: 6.2
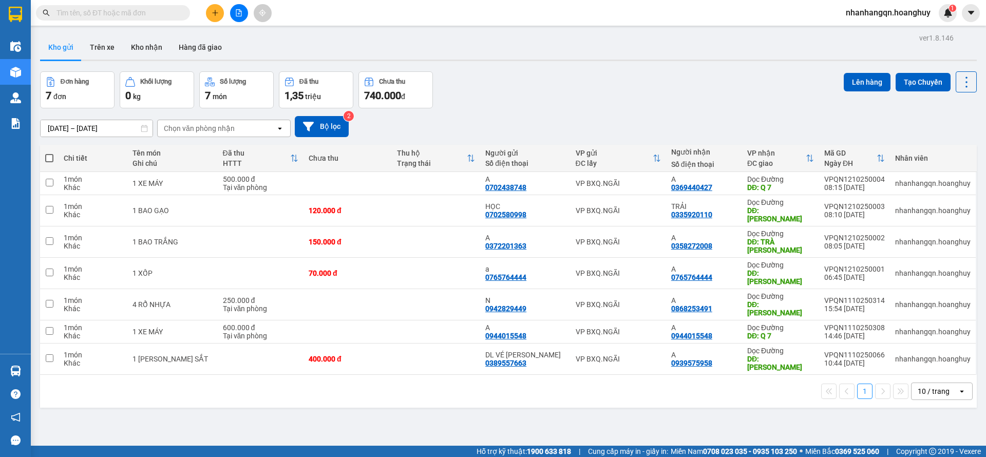
click at [84, 21] on div "Kết quả [PERSON_NAME] ( 341 ) Bộ lọc Mã ĐH Trạng thái Món hàng Thu hộ [PERSON_N…" at bounding box center [100, 13] width 200 height 18
click at [83, 14] on input "text" at bounding box center [116, 12] width 121 height 11
